Goal: Transaction & Acquisition: Purchase product/service

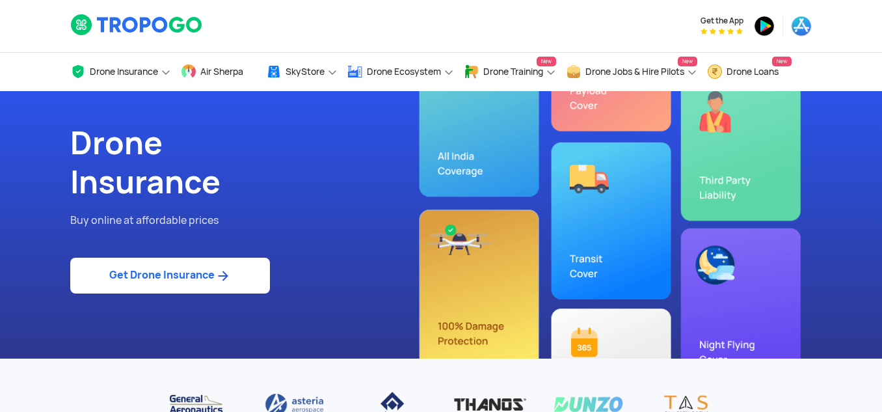
click at [231, 274] on img at bounding box center [223, 276] width 16 height 16
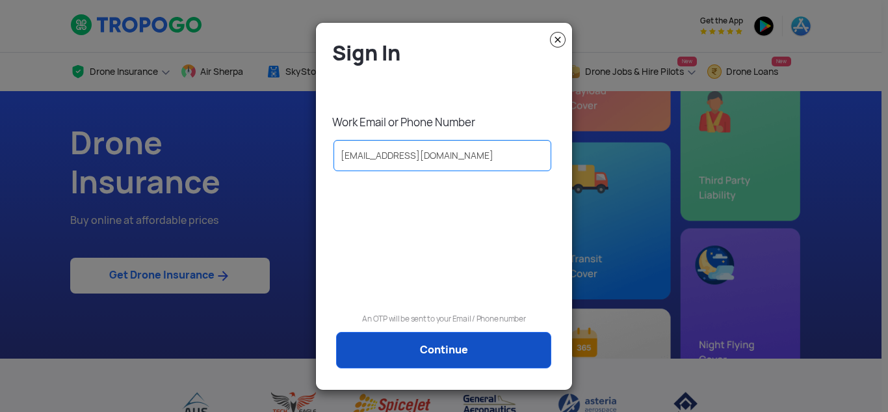
type input "[EMAIL_ADDRESS][DOMAIN_NAME]"
click at [407, 350] on link "Continue" at bounding box center [443, 350] width 215 height 36
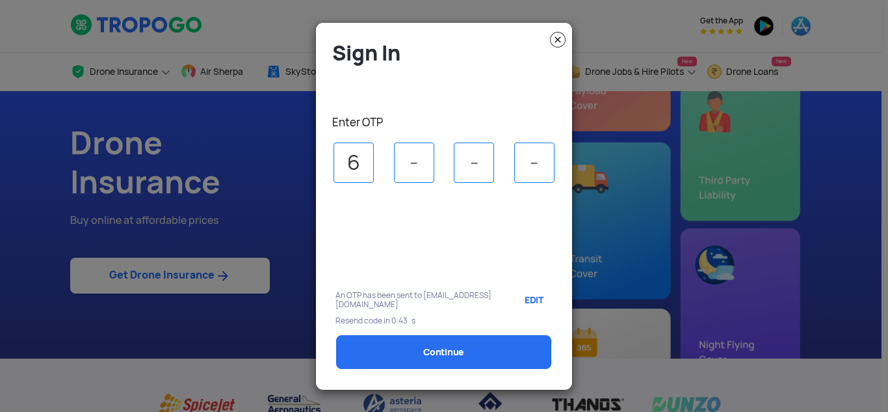
type input "6"
type input "0"
type input "8"
type input "3"
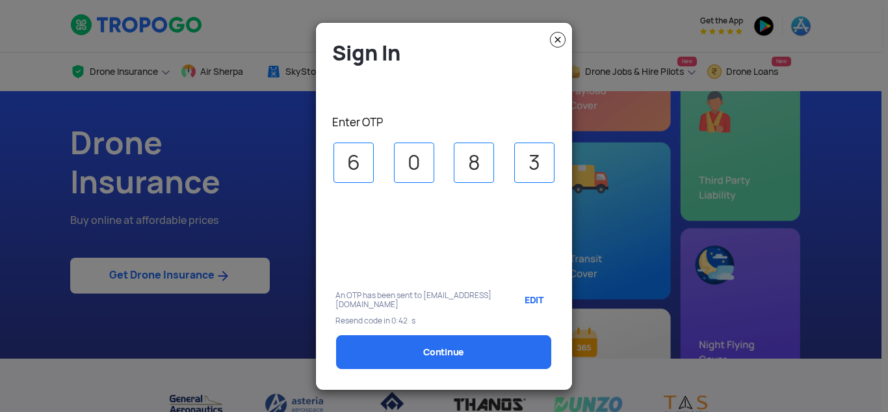
select select "1000000"
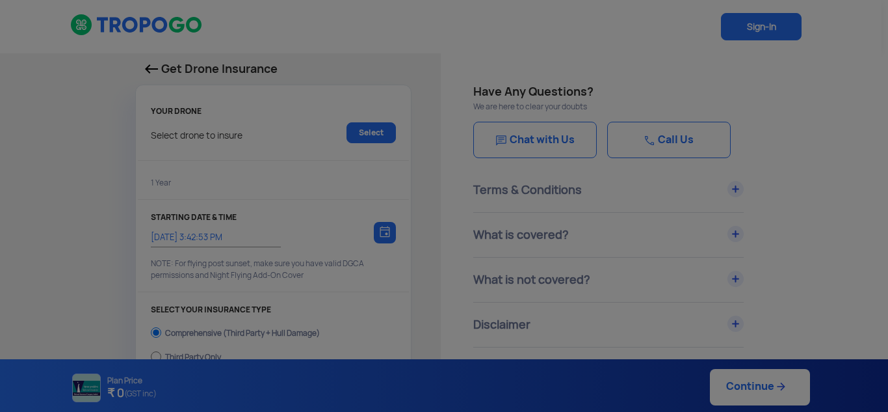
type input "[DATE] 3:52:00 PM"
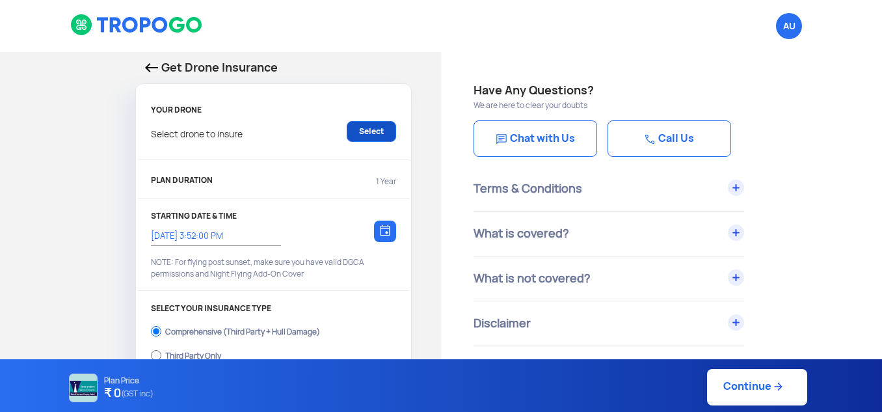
click at [373, 136] on link "Select" at bounding box center [371, 131] width 49 height 21
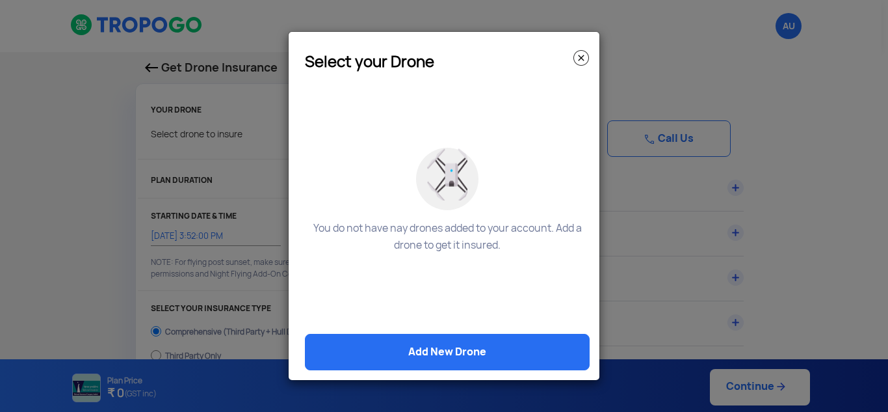
click at [585, 51] on img at bounding box center [582, 58] width 16 height 16
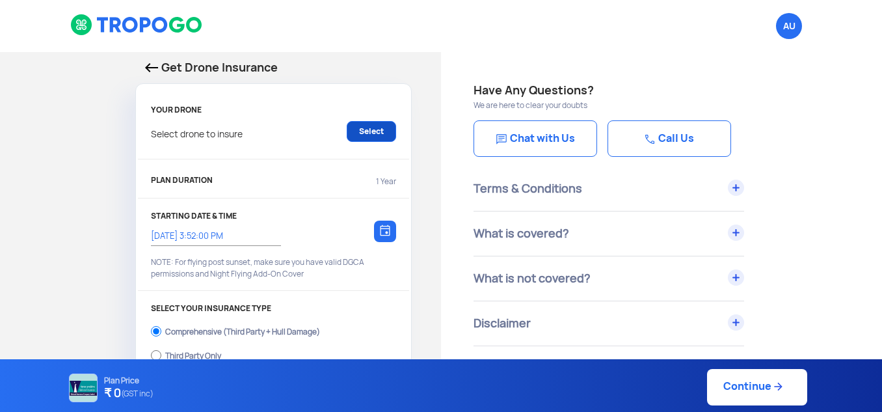
click at [369, 129] on link "Select" at bounding box center [371, 131] width 49 height 21
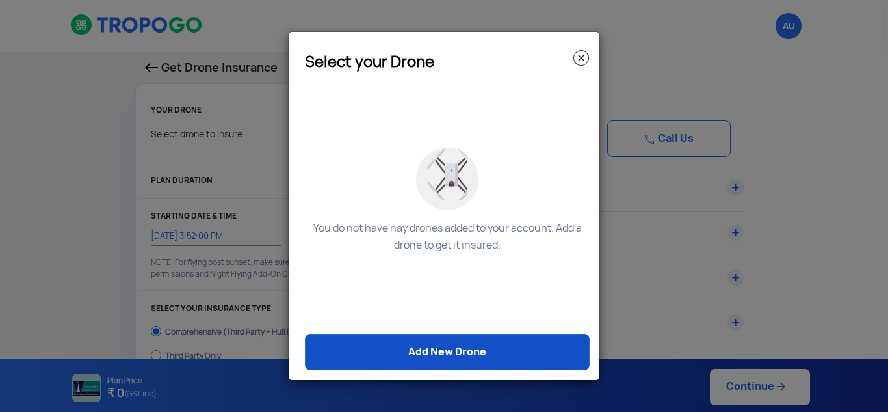
click at [398, 356] on link "Add New Drone" at bounding box center [447, 352] width 285 height 36
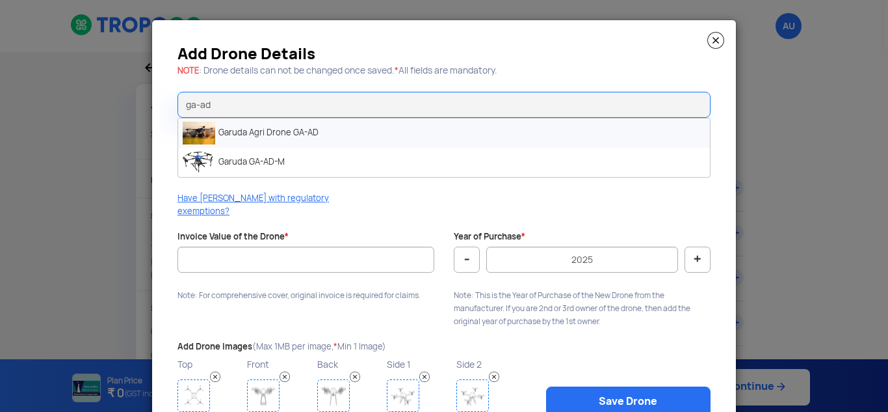
click at [328, 139] on li "Garuda Agri Drone GA-AD" at bounding box center [444, 132] width 532 height 29
type input "Garuda Agri Drone GA-AD"
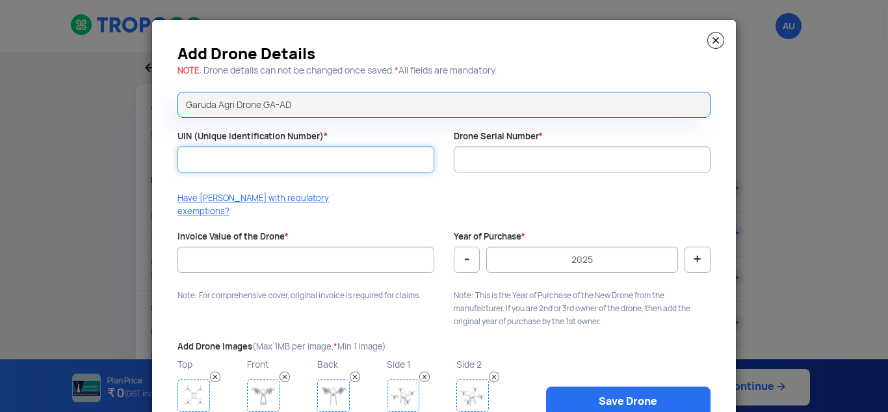
click at [410, 158] on input "UIN (Unique Identification Number) *" at bounding box center [306, 159] width 257 height 26
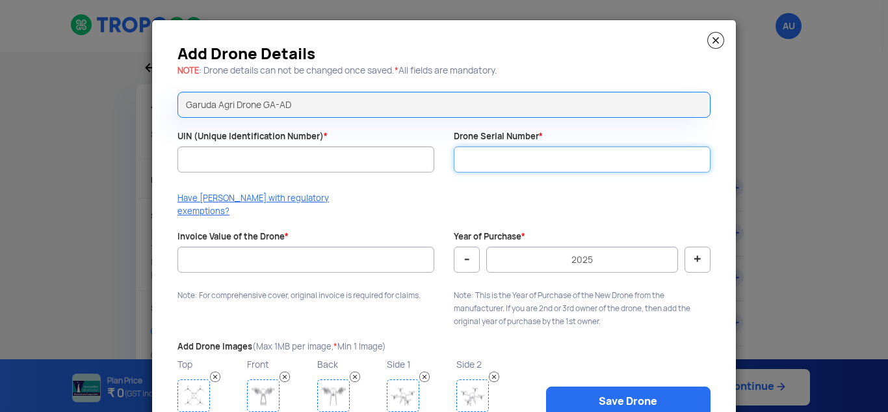
click at [539, 151] on input "Drone Serial Number *" at bounding box center [582, 159] width 257 height 26
click at [710, 34] on img at bounding box center [716, 40] width 17 height 17
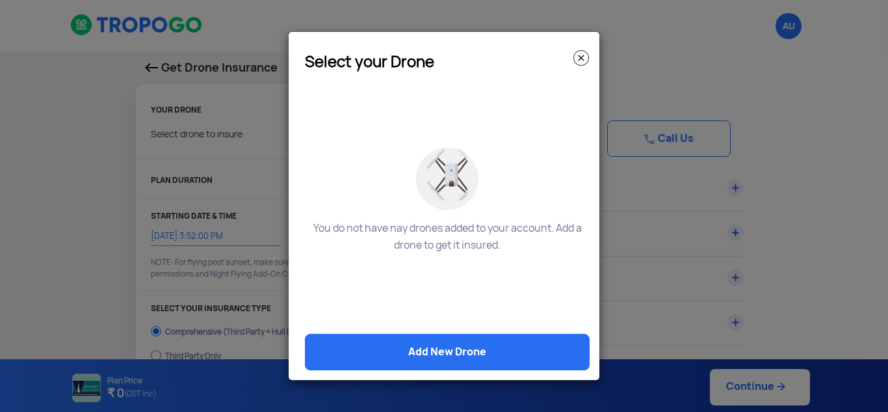
click at [579, 56] on img at bounding box center [582, 58] width 16 height 16
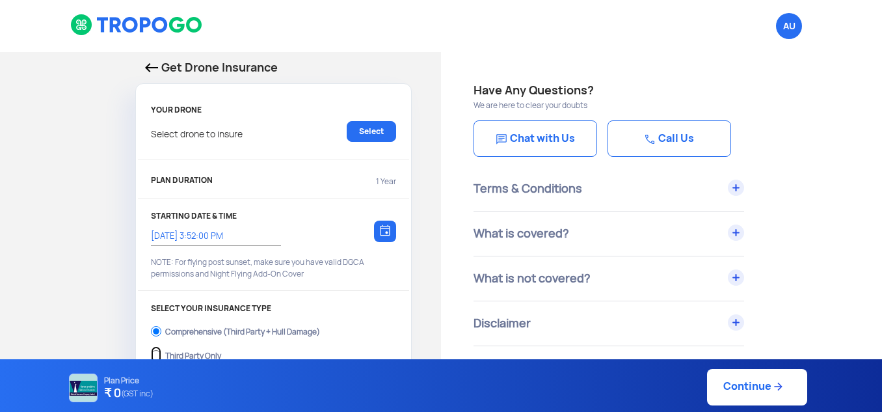
click at [160, 356] on input "Third Party Only" at bounding box center [156, 355] width 10 height 18
radio input "true"
select select "2000000"
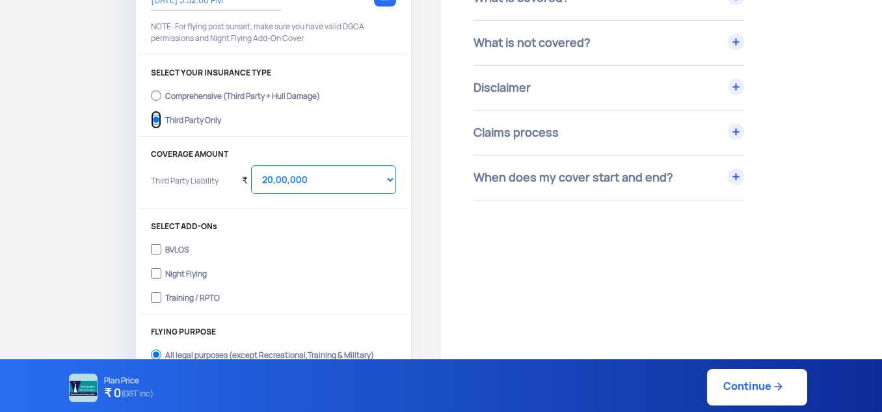
scroll to position [271, 0]
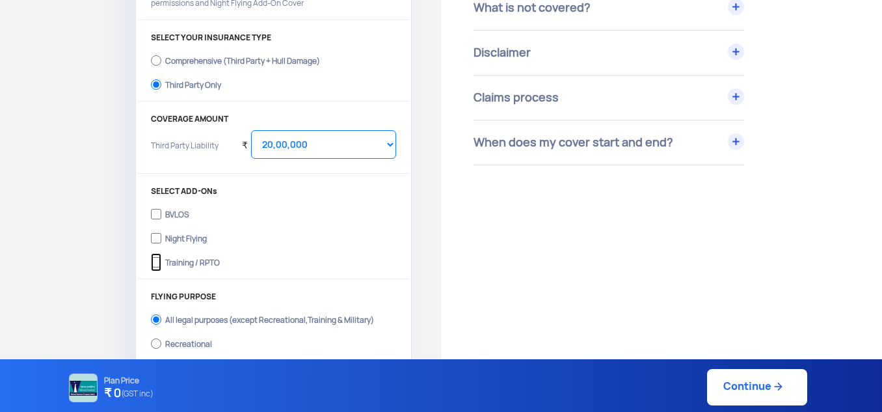
click at [155, 261] on input "Training / RPTO" at bounding box center [156, 262] width 10 height 18
checkbox input "true"
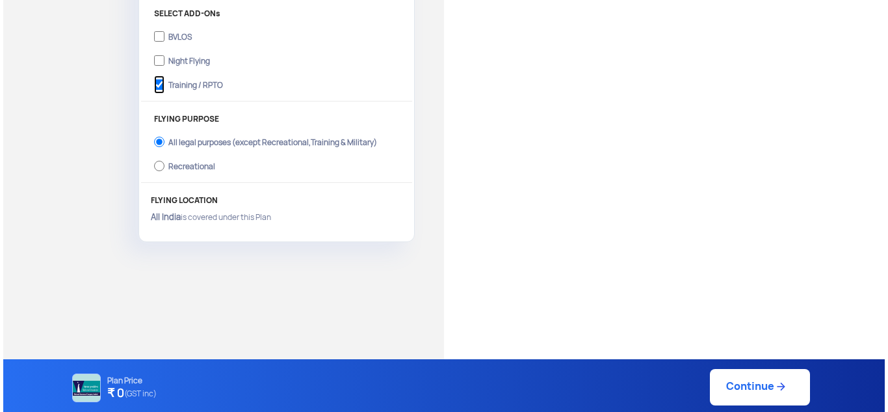
scroll to position [474, 0]
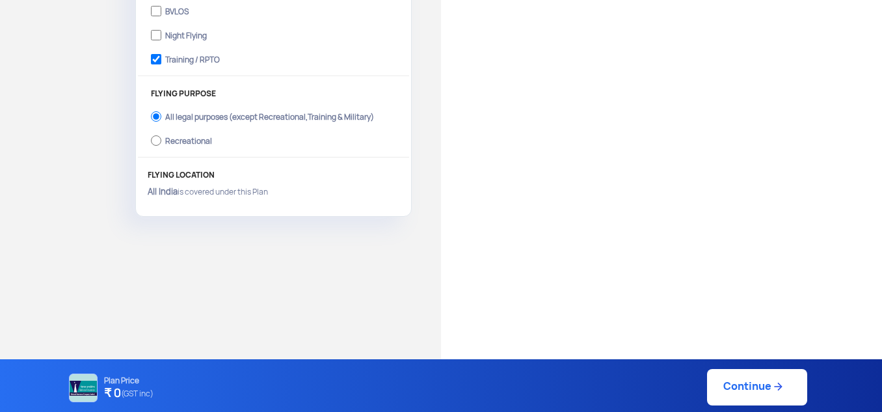
click at [727, 379] on link "Continue" at bounding box center [757, 387] width 100 height 36
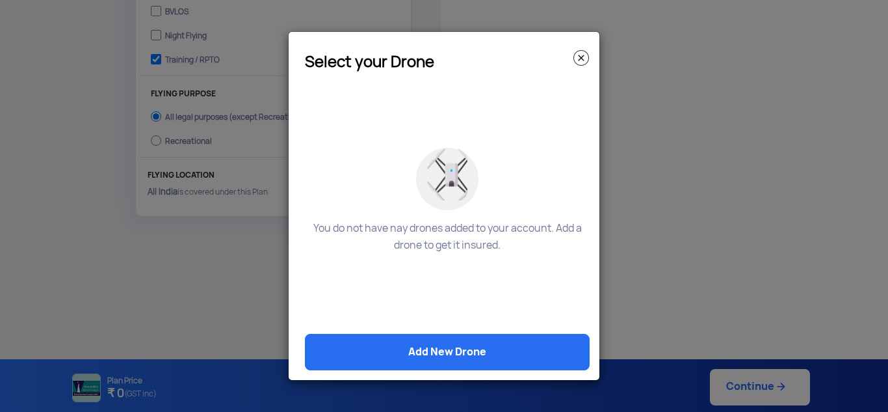
click at [449, 172] on img at bounding box center [447, 174] width 40 height 53
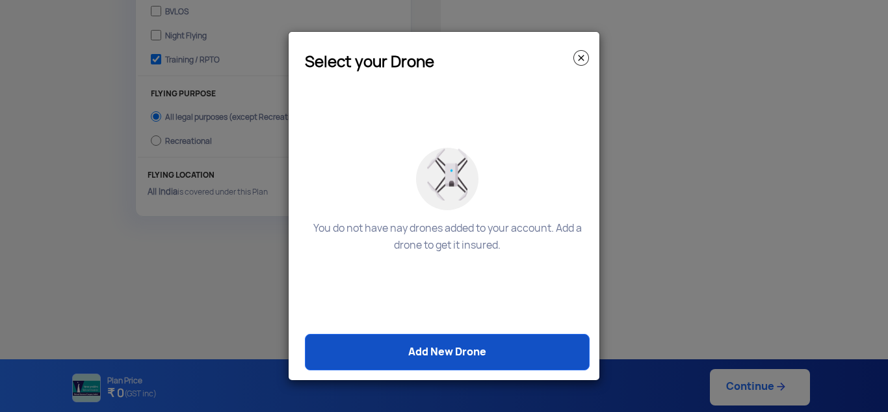
click at [437, 342] on link "Add New Drone" at bounding box center [447, 352] width 285 height 36
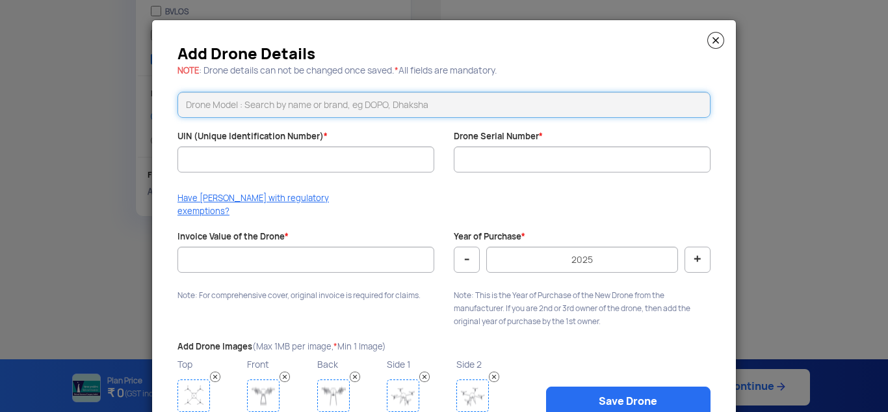
click at [345, 105] on input "text" at bounding box center [444, 105] width 533 height 26
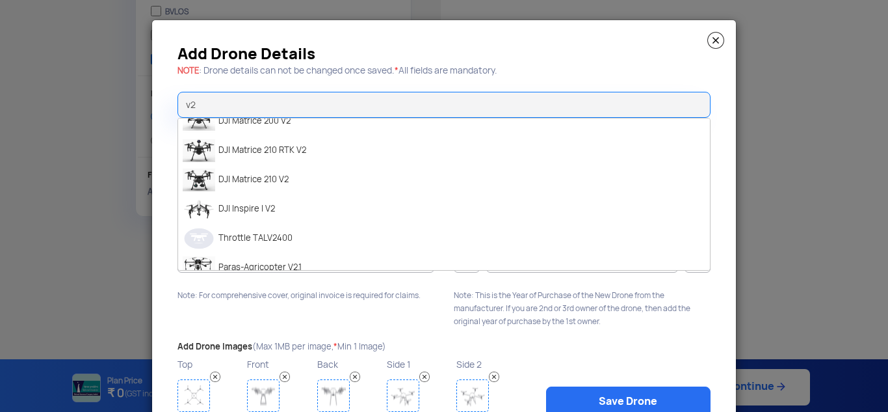
scroll to position [0, 0]
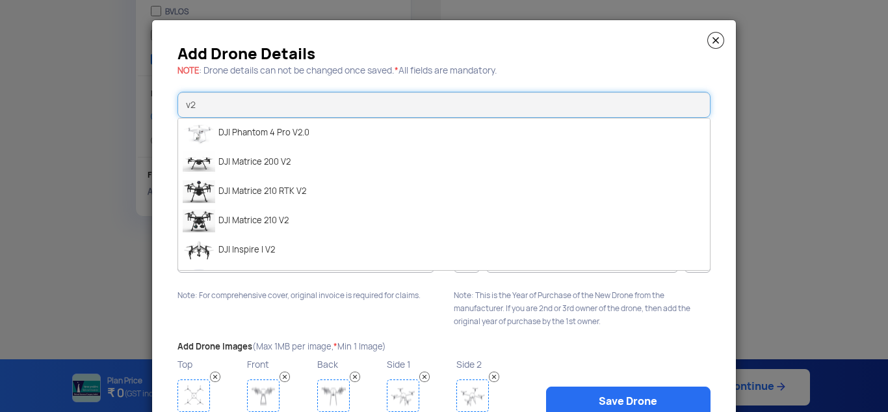
click at [256, 94] on input "v2" at bounding box center [444, 105] width 533 height 26
type input "v"
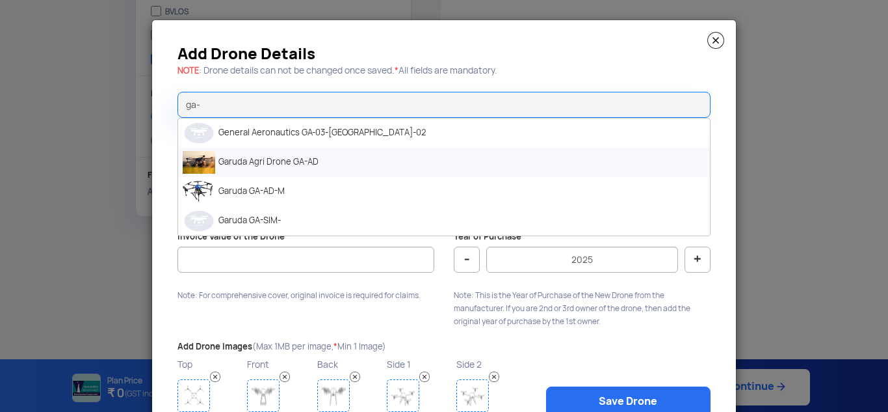
click at [365, 155] on li "Garuda Agri Drone GA-AD" at bounding box center [444, 162] width 532 height 29
type input "Garuda Agri Drone GA-AD"
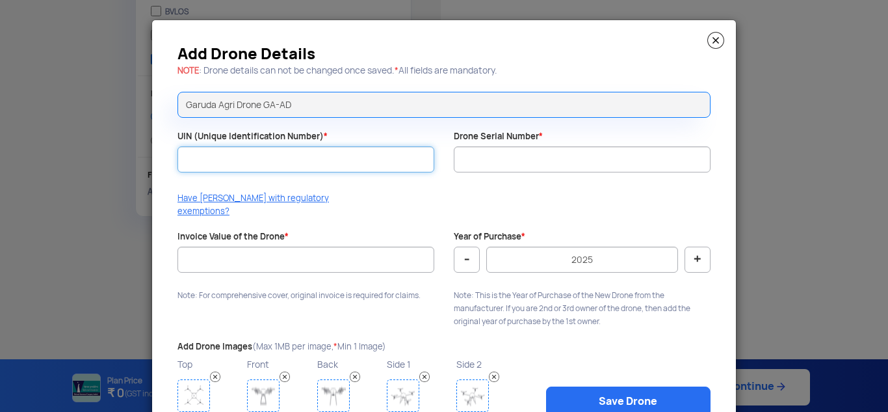
click at [365, 155] on input "UIN (Unique Identification Number) *" at bounding box center [306, 159] width 257 height 26
